Goal: Use online tool/utility

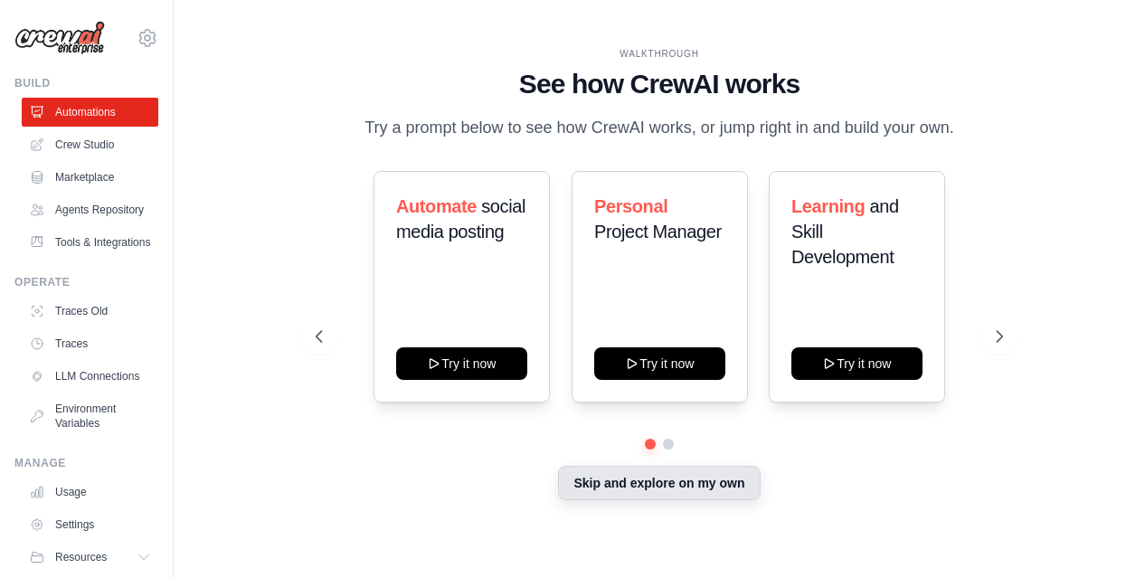
click at [631, 488] on button "Skip and explore on my own" at bounding box center [659, 483] width 202 height 34
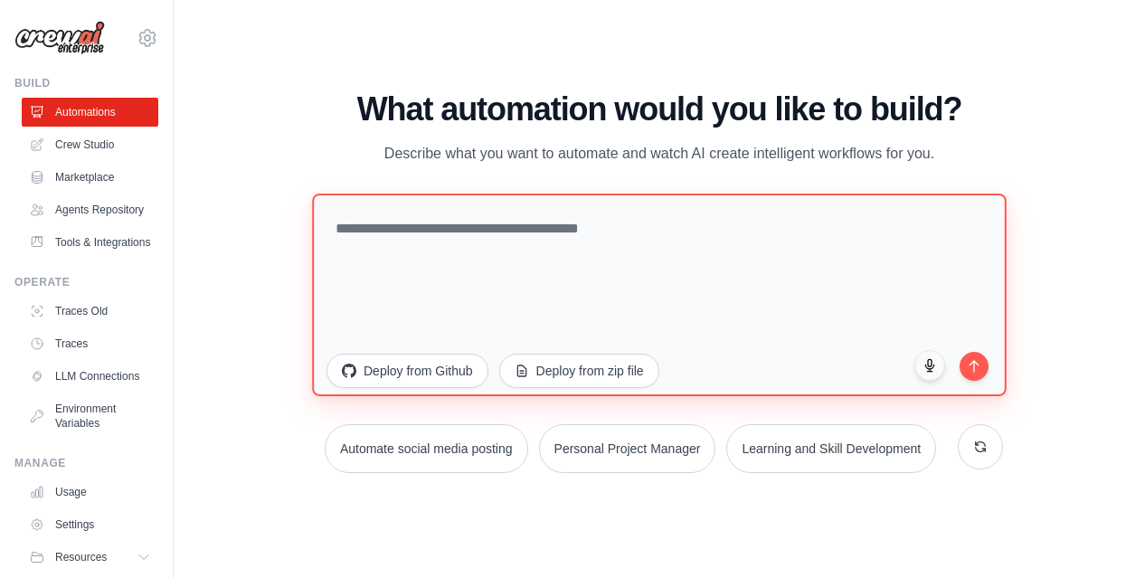
click at [499, 268] on textarea at bounding box center [659, 294] width 695 height 203
type textarea "**********"
click at [602, 258] on textarea "**********" at bounding box center [659, 294] width 695 height 203
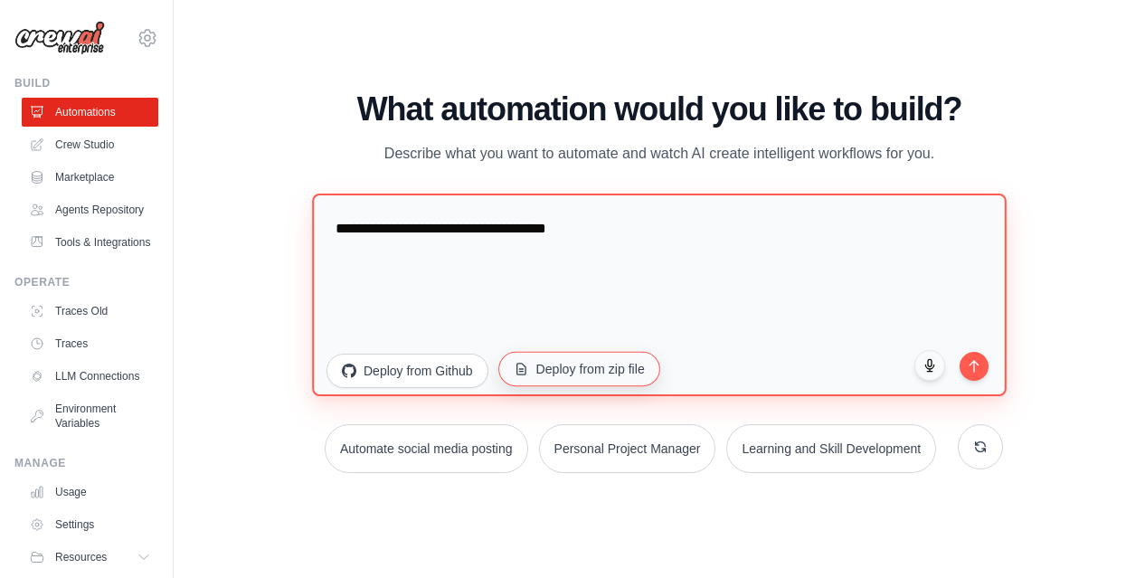
paste textarea "**********"
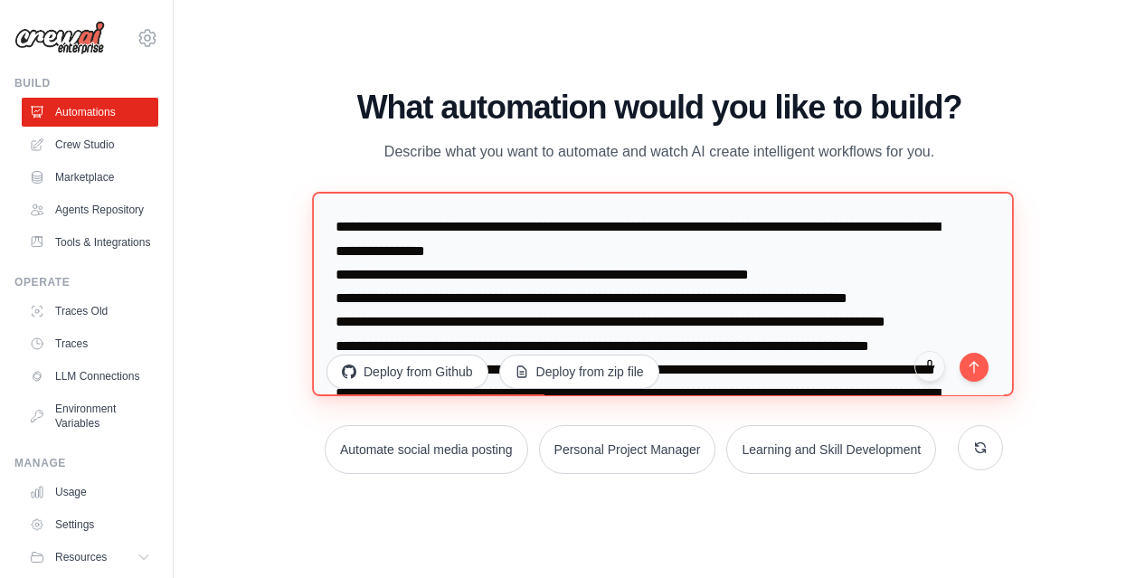
click at [583, 223] on textarea "**********" at bounding box center [662, 294] width 701 height 204
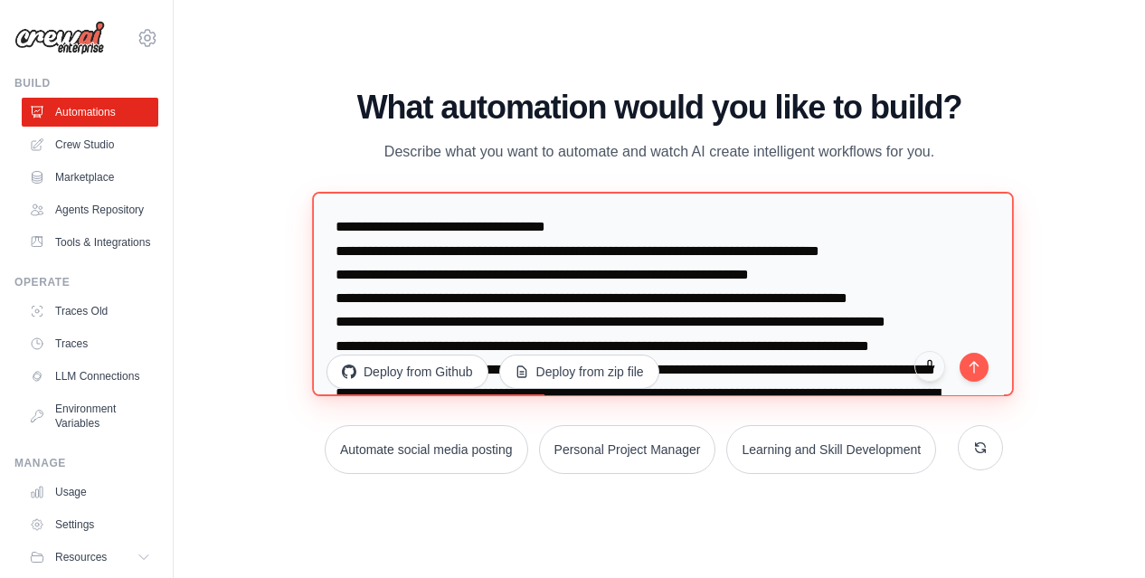
paste textarea "*"
type textarea "**********"
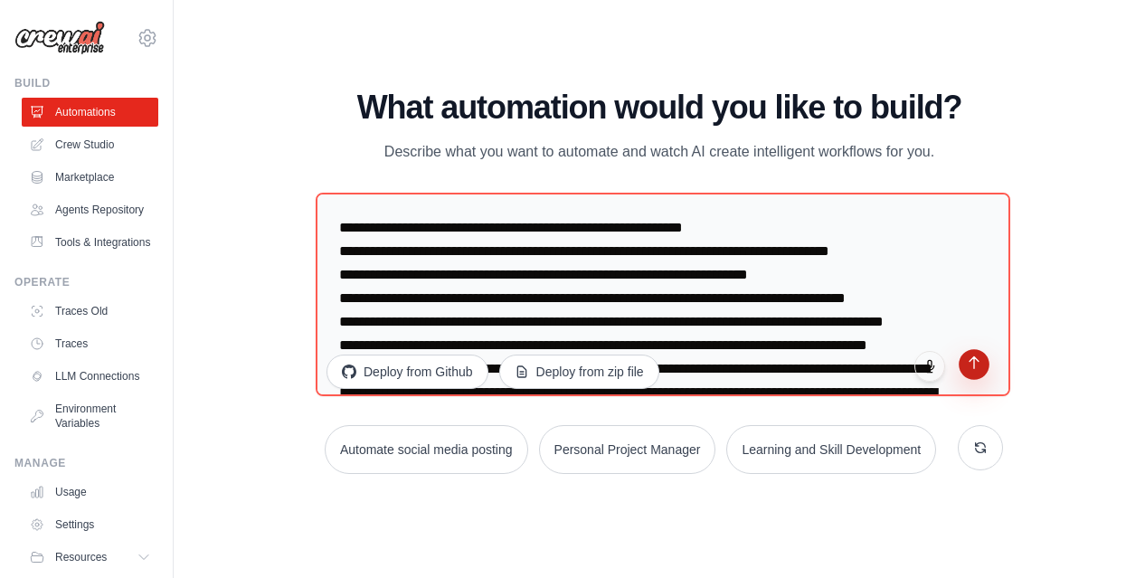
click at [975, 371] on button "submit" at bounding box center [974, 364] width 31 height 31
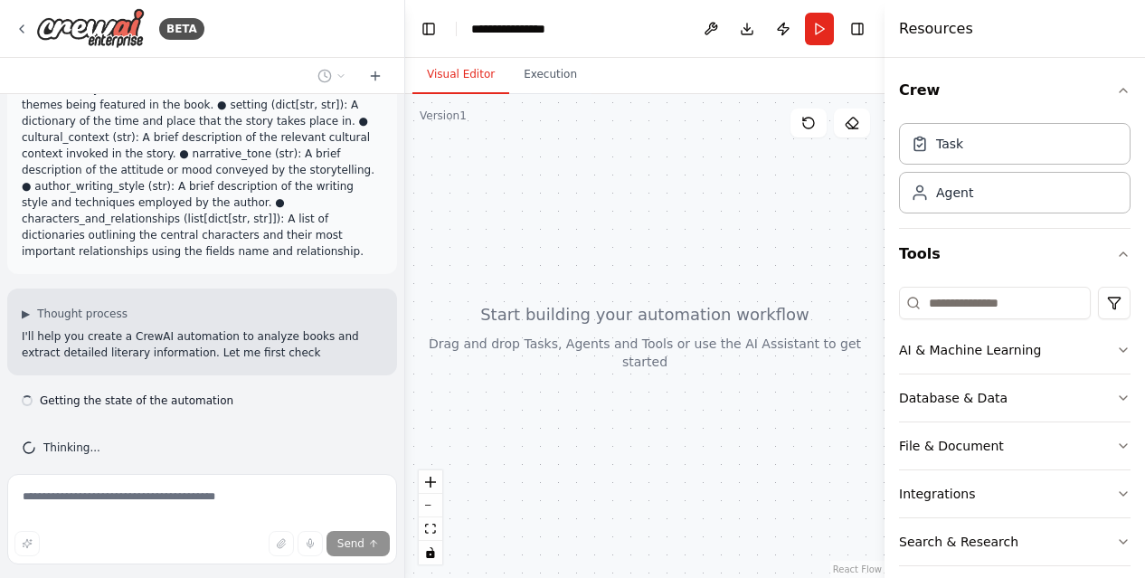
scroll to position [91, 0]
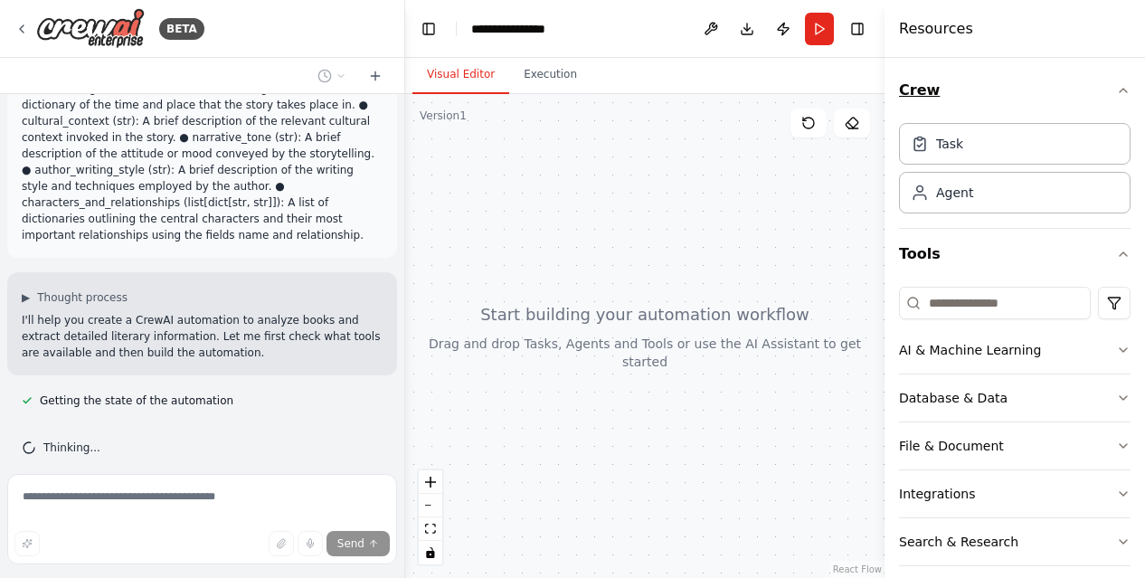
click at [1123, 101] on button "Crew" at bounding box center [1015, 90] width 232 height 51
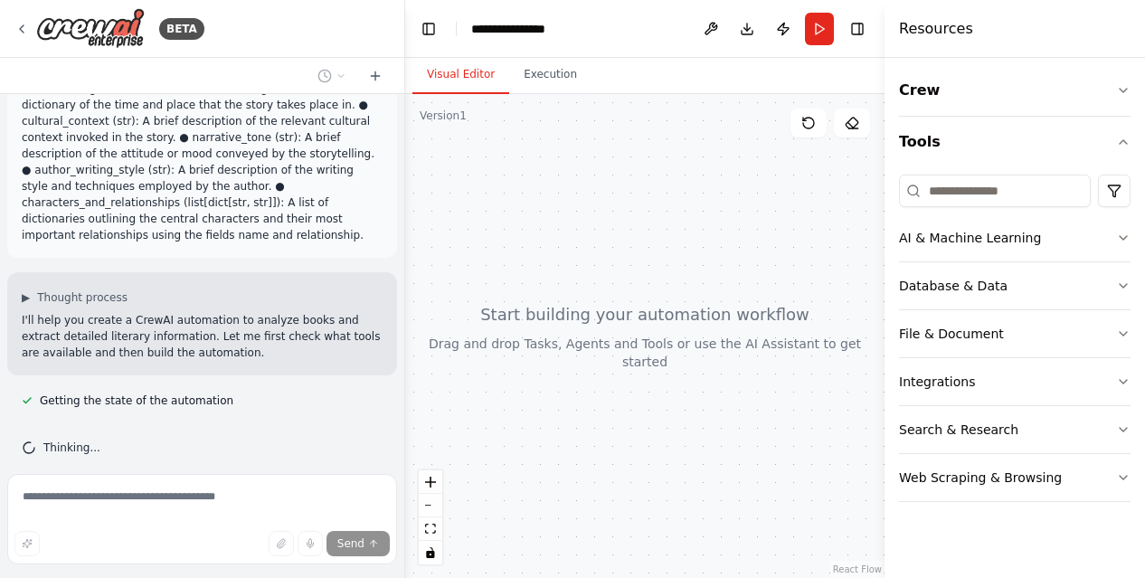
scroll to position [128, 0]
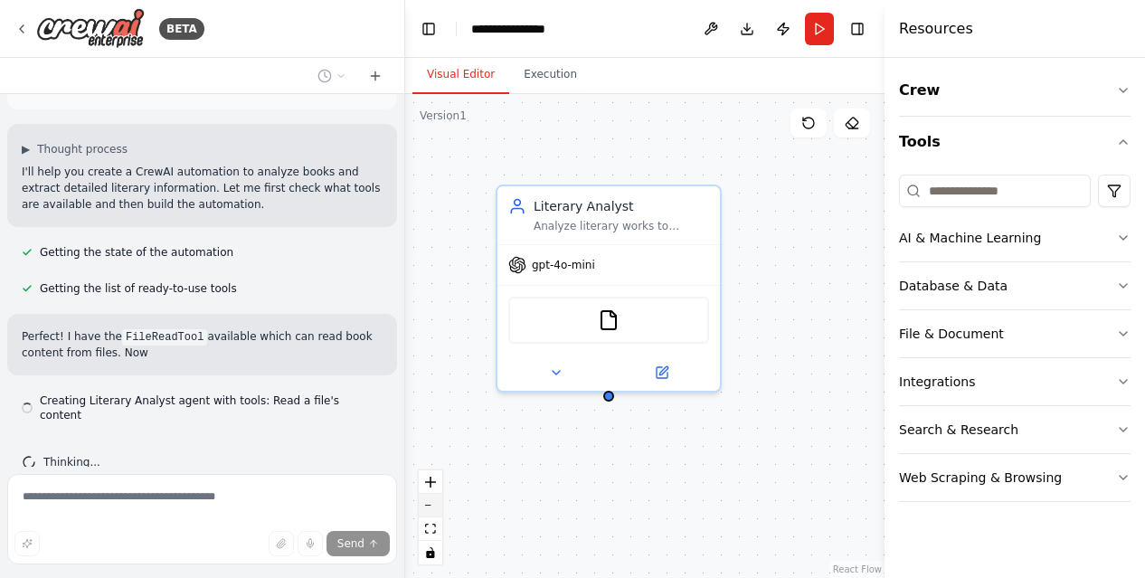
click at [431, 502] on button "zoom out" at bounding box center [431, 506] width 24 height 24
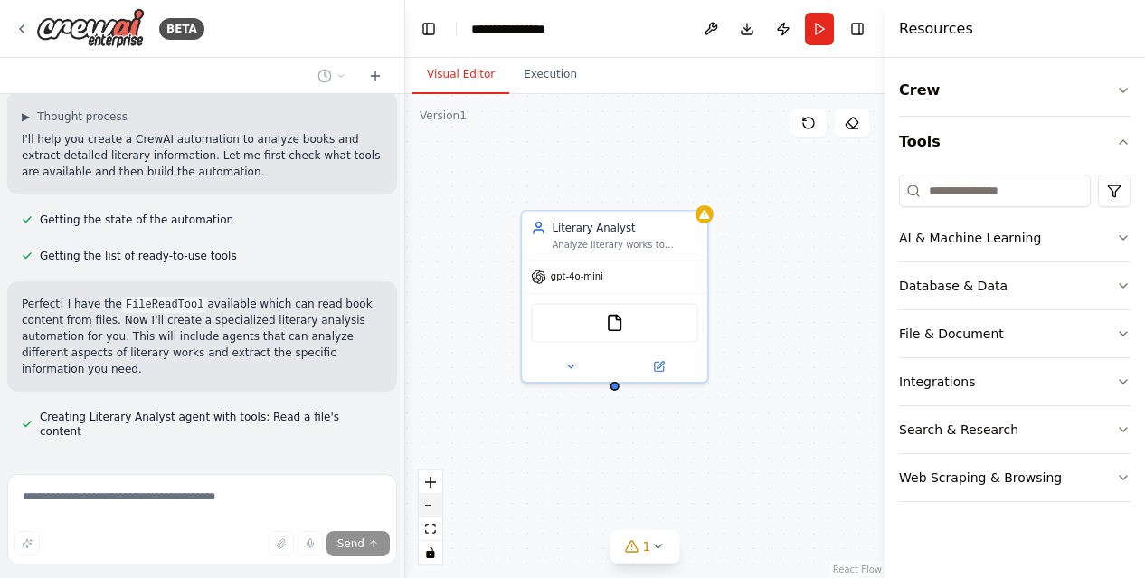
scroll to position [289, 0]
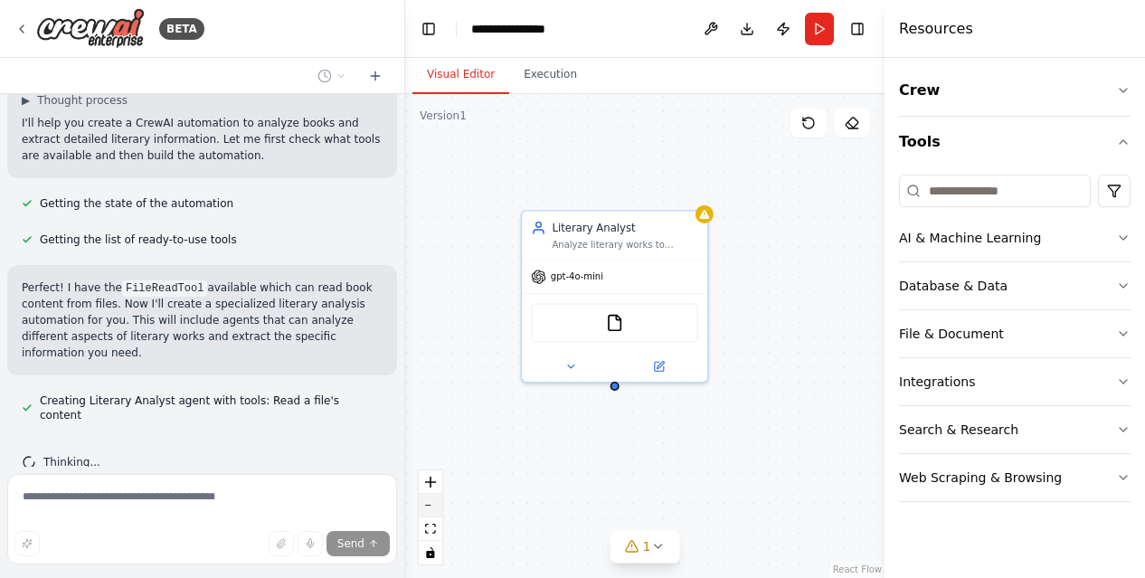
click at [428, 506] on icon "zoom out" at bounding box center [430, 506] width 11 height 2
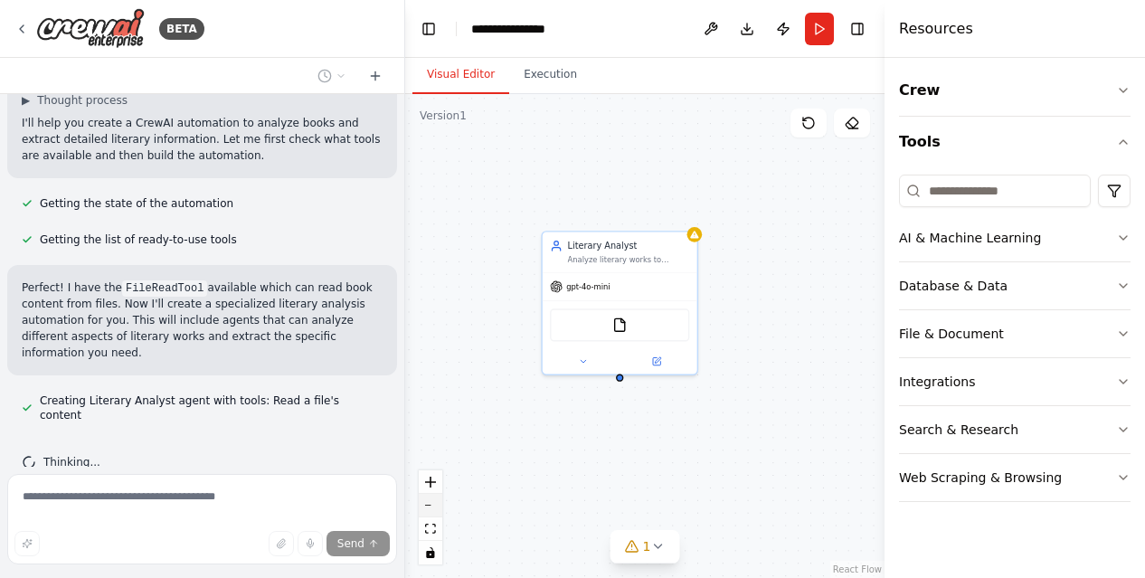
click at [428, 506] on icon "zoom out" at bounding box center [430, 506] width 11 height 2
click at [650, 356] on button at bounding box center [654, 355] width 59 height 13
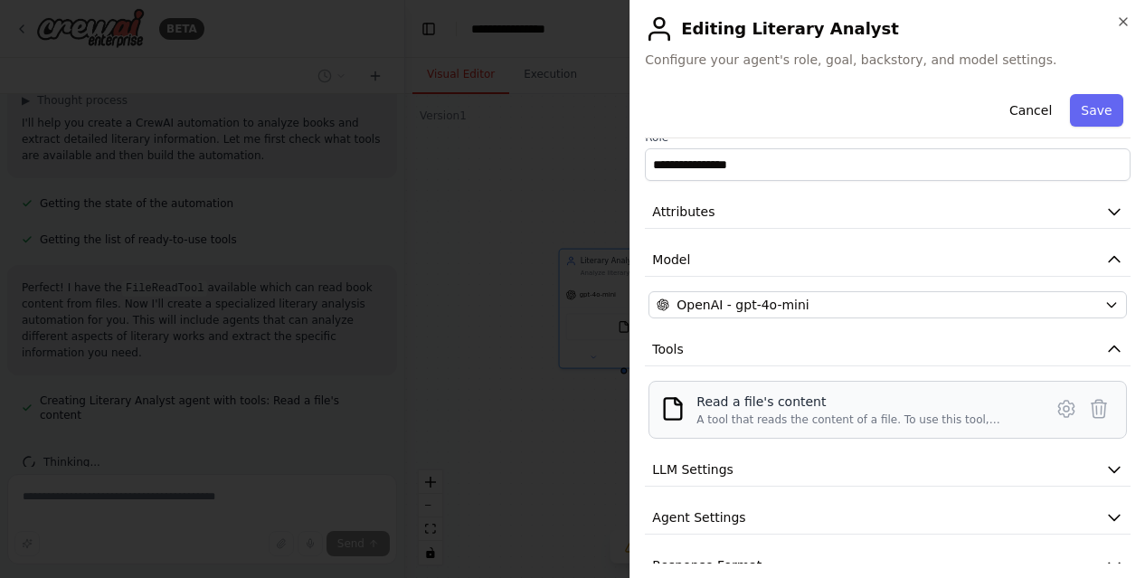
scroll to position [56, 0]
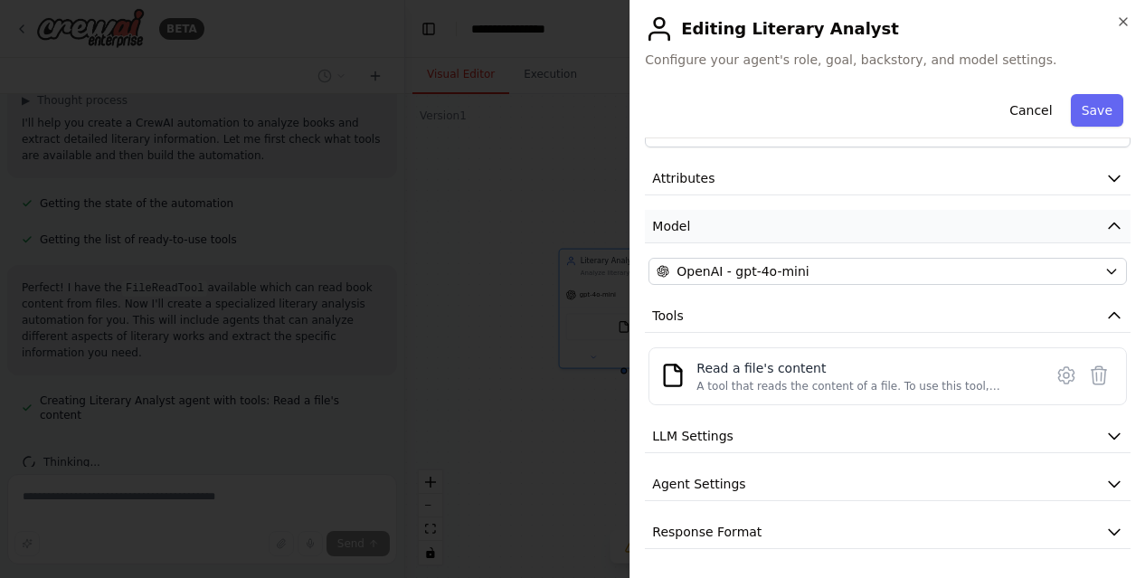
click at [776, 232] on button "Model" at bounding box center [888, 226] width 486 height 33
click at [773, 204] on button "Attributes" at bounding box center [888, 220] width 486 height 33
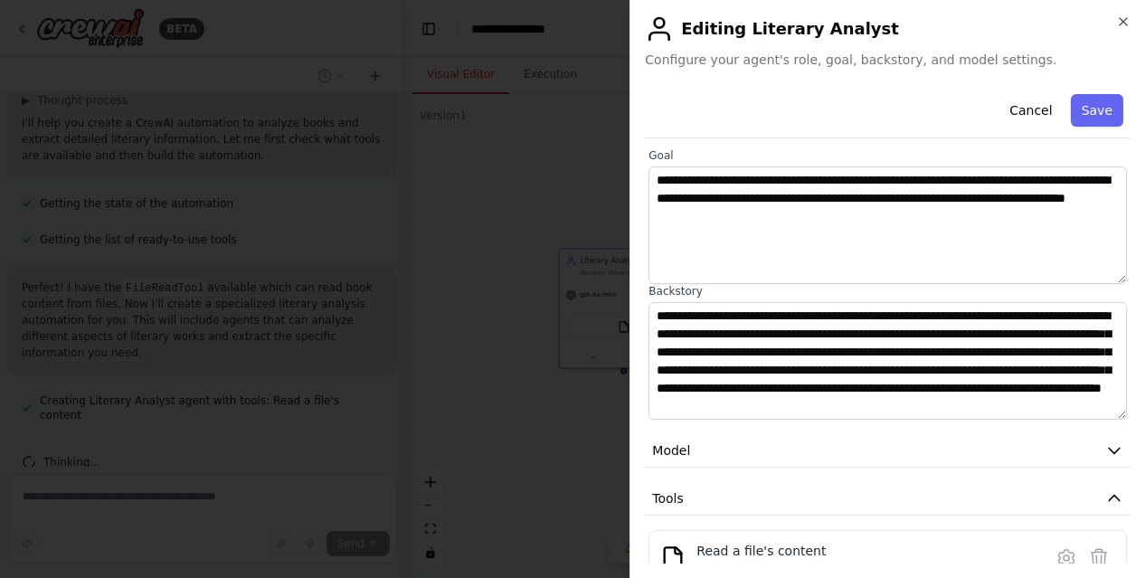
scroll to position [120, 0]
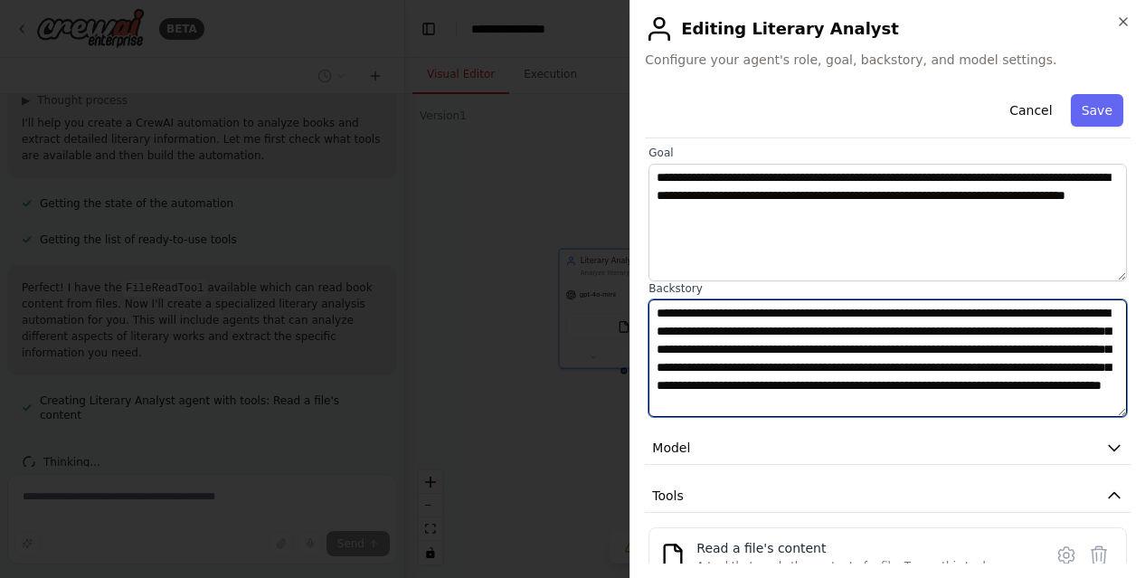
drag, startPoint x: 785, startPoint y: 337, endPoint x: 786, endPoint y: 383, distance: 46.1
click at [786, 383] on textarea "**********" at bounding box center [888, 358] width 479 height 118
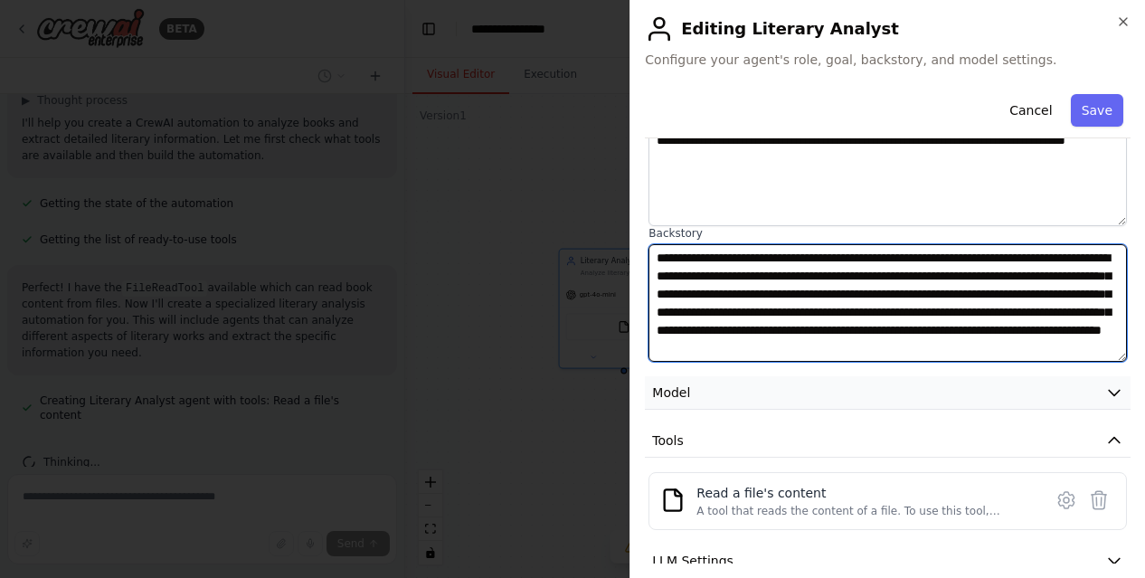
scroll to position [177, 0]
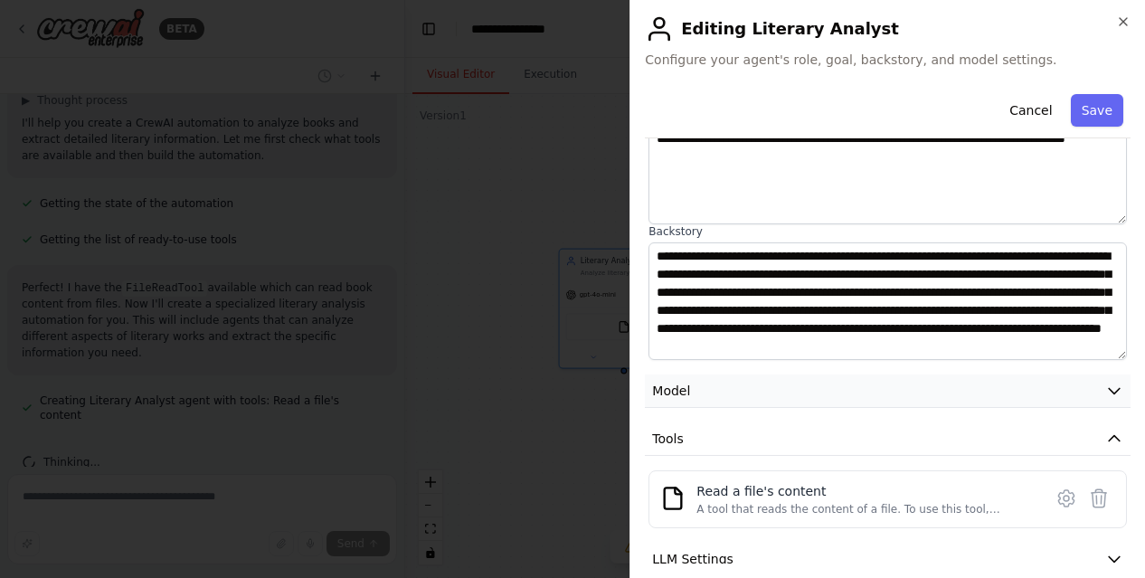
click at [797, 403] on button "Model" at bounding box center [888, 391] width 486 height 33
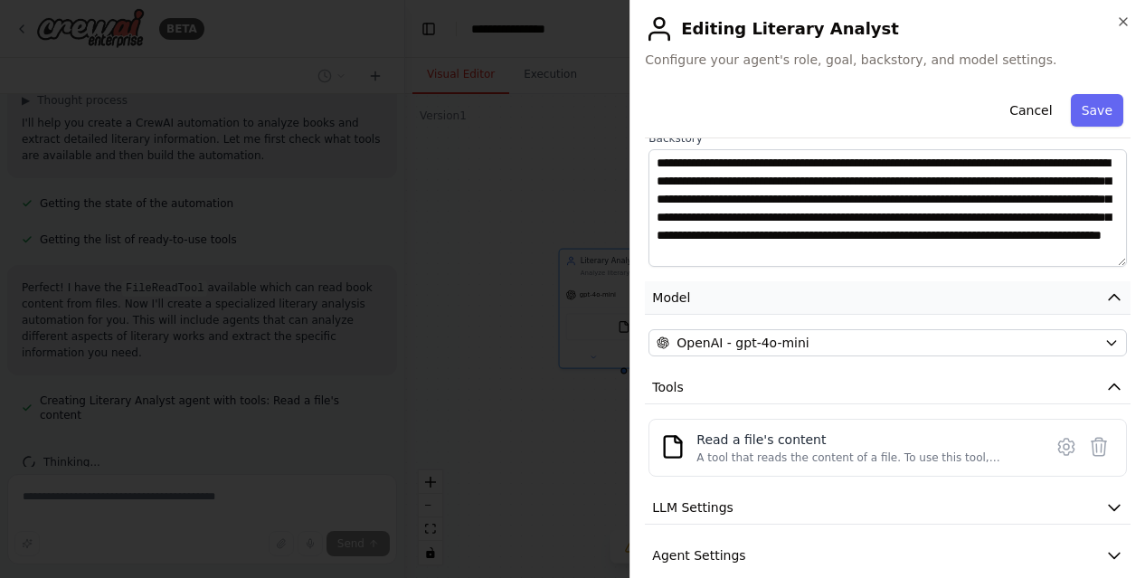
scroll to position [271, 0]
click at [801, 392] on button "Tools" at bounding box center [888, 386] width 486 height 33
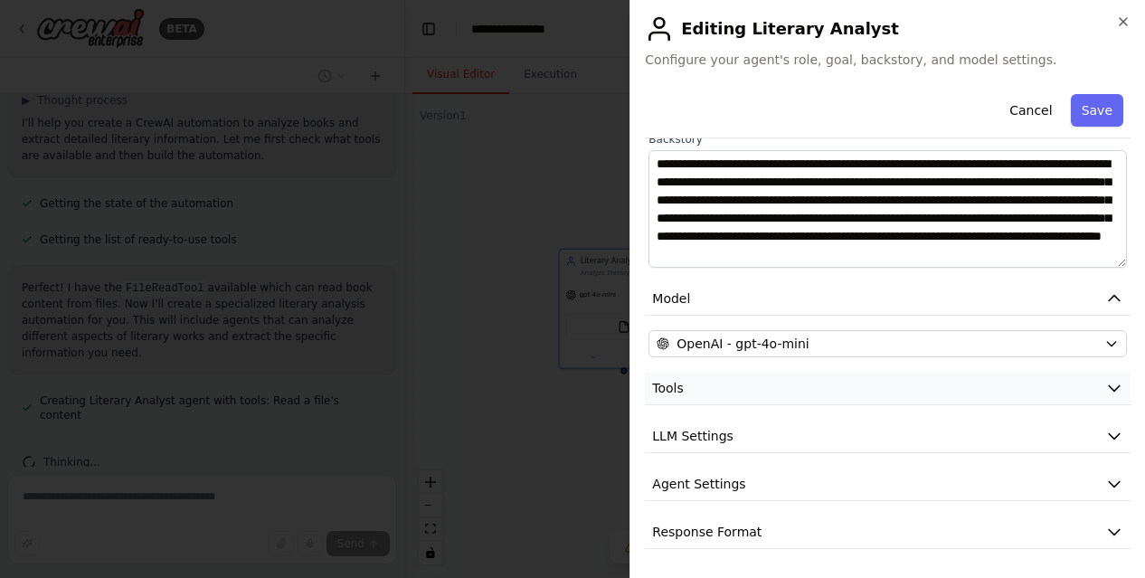
click at [801, 392] on button "Tools" at bounding box center [888, 388] width 486 height 33
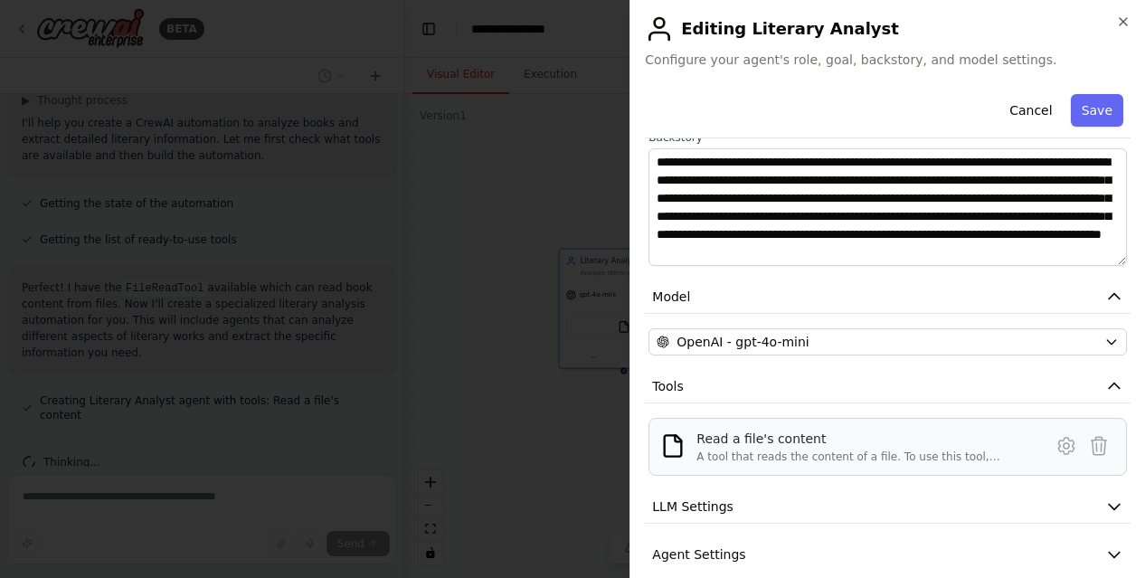
scroll to position [342, 0]
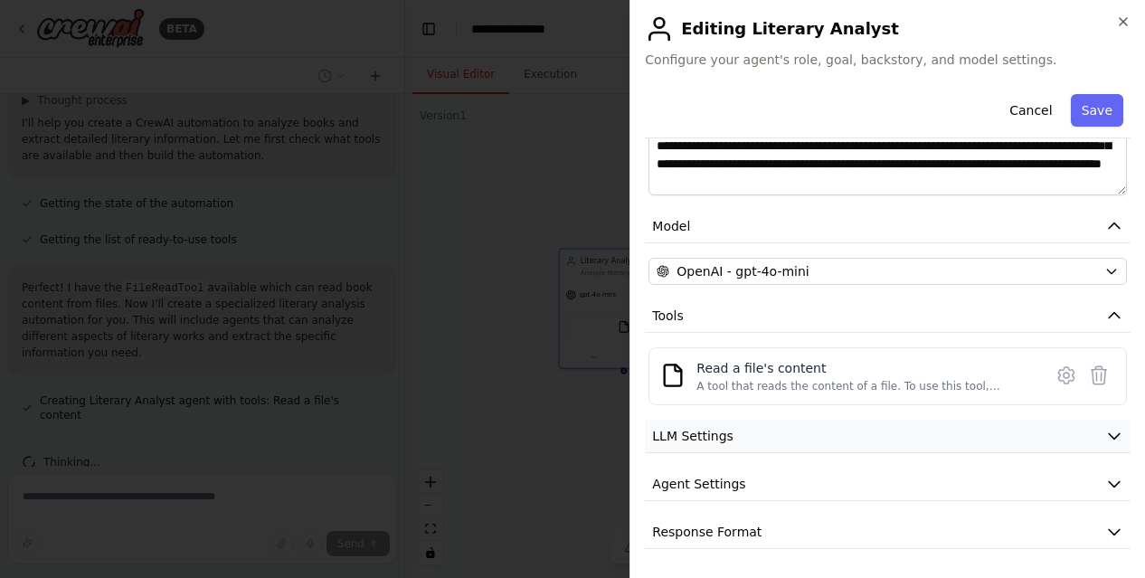
click at [808, 445] on button "LLM Settings" at bounding box center [888, 436] width 486 height 33
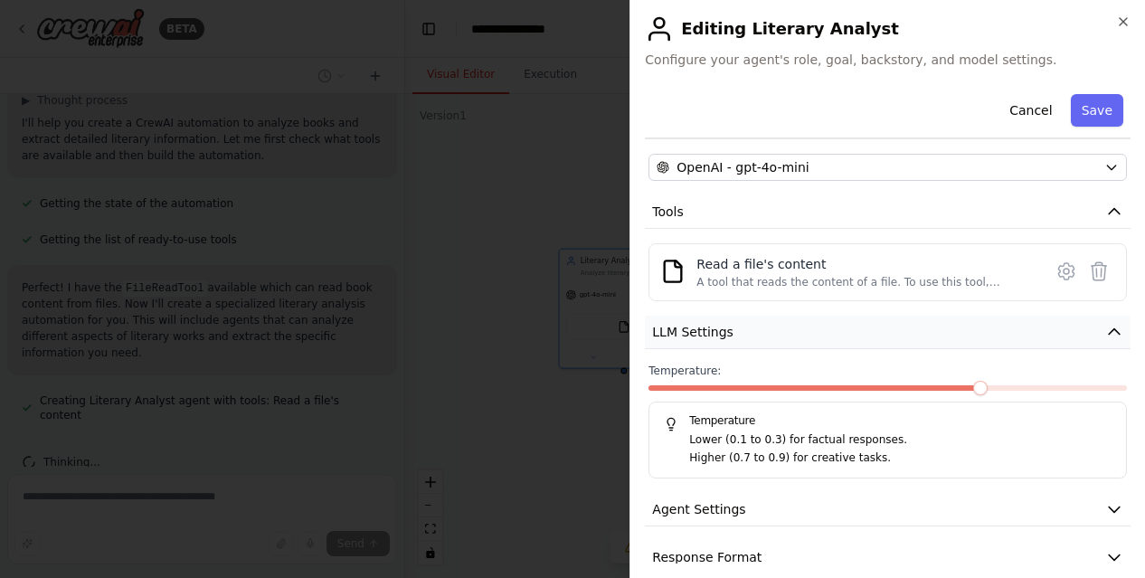
scroll to position [471, 0]
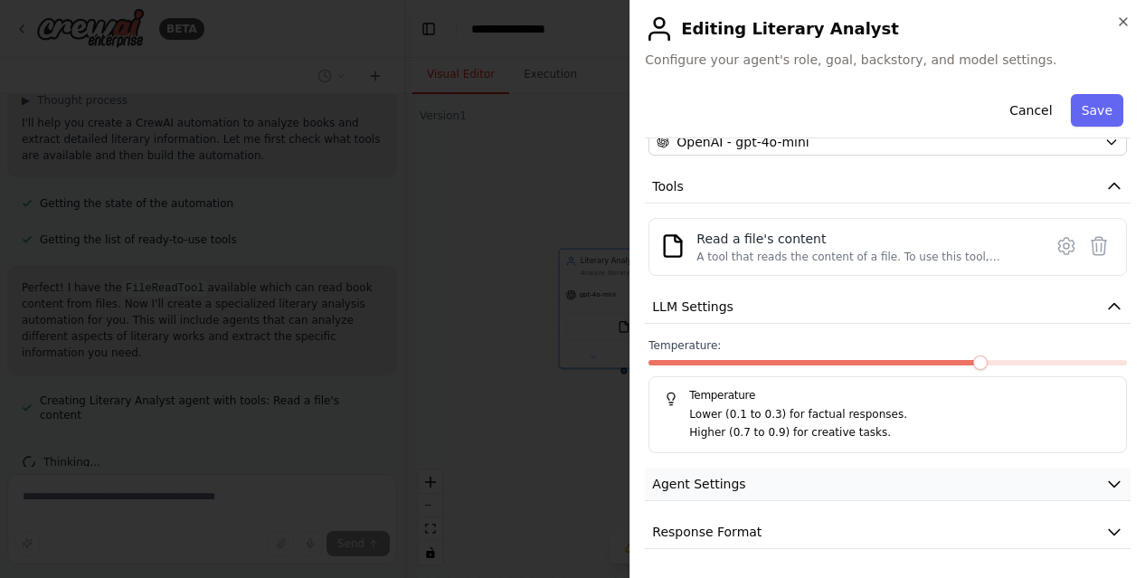
click at [818, 491] on button "Agent Settings" at bounding box center [888, 484] width 486 height 33
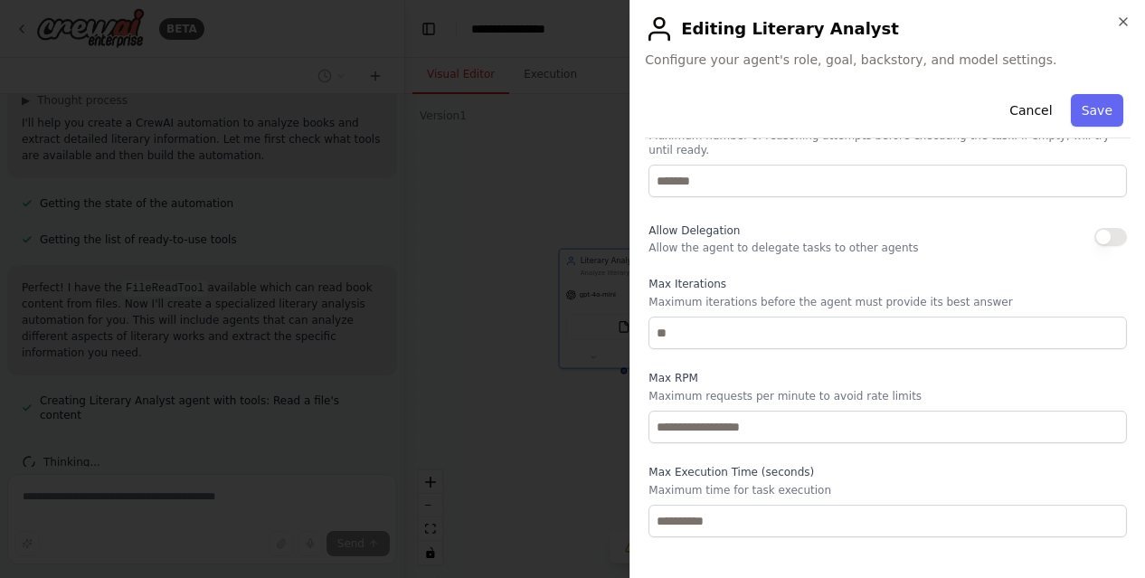
scroll to position [971, 0]
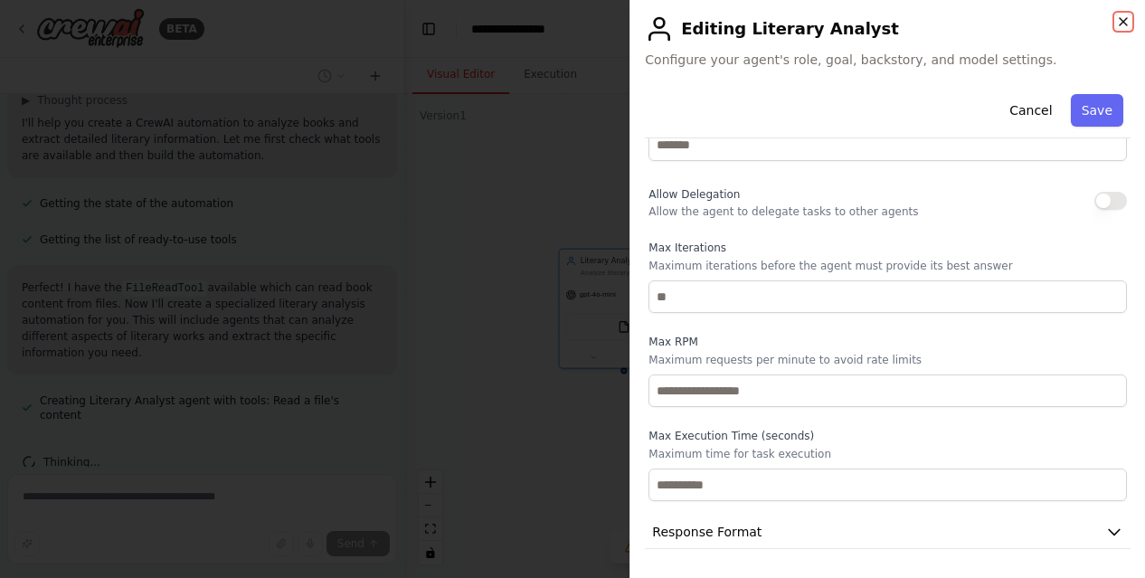
click at [1121, 16] on icon "button" at bounding box center [1123, 21] width 14 height 14
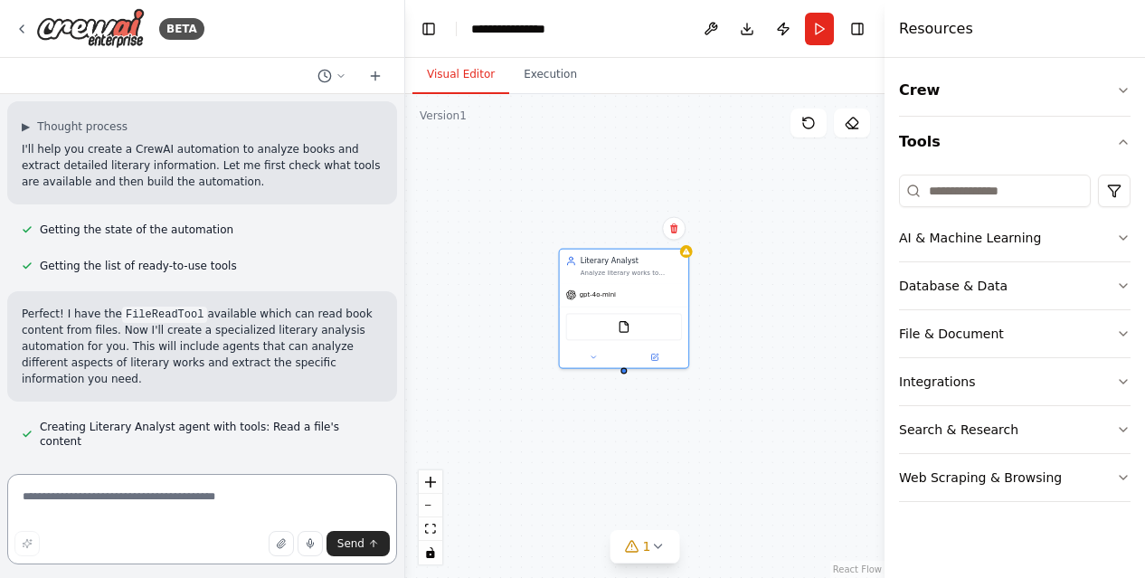
scroll to position [231, 0]
